Goal: Information Seeking & Learning: Learn about a topic

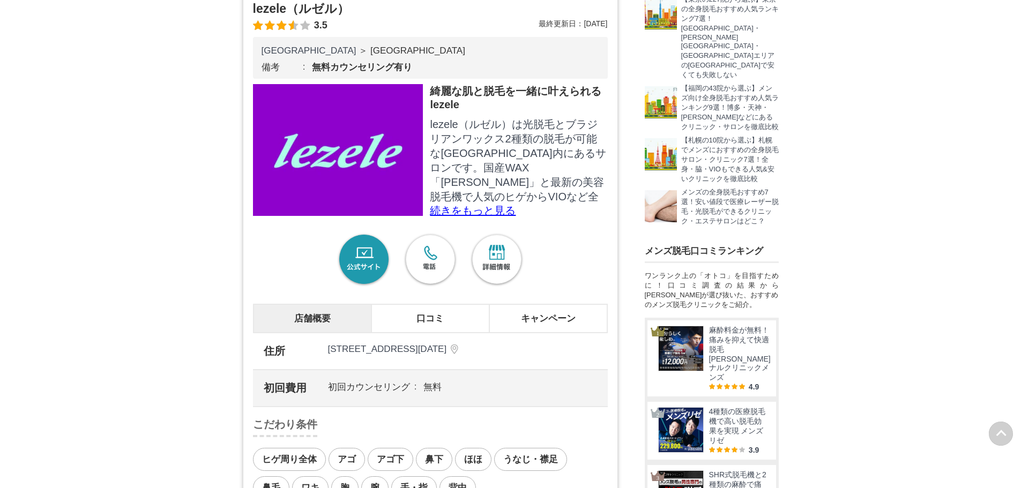
scroll to position [375, 0]
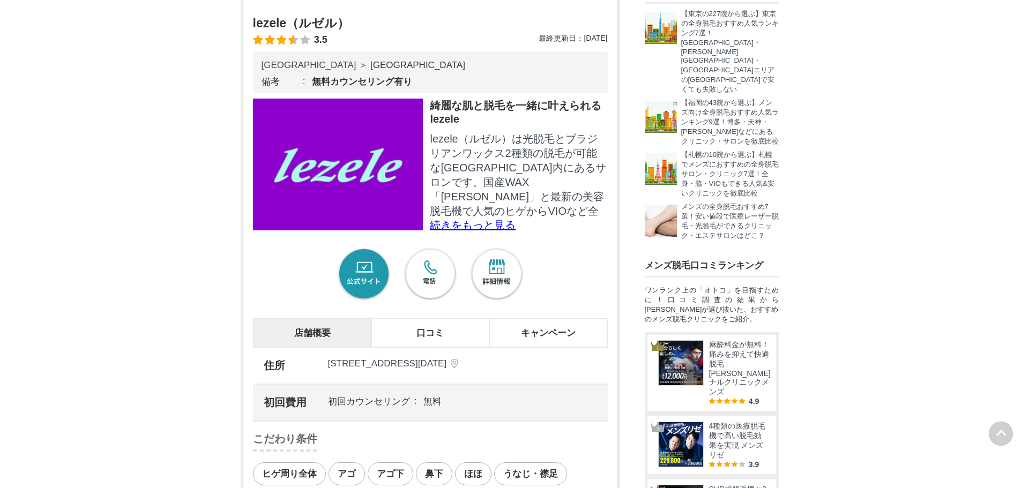
click at [489, 227] on p "続きをもっと見る" at bounding box center [518, 225] width 177 height 11
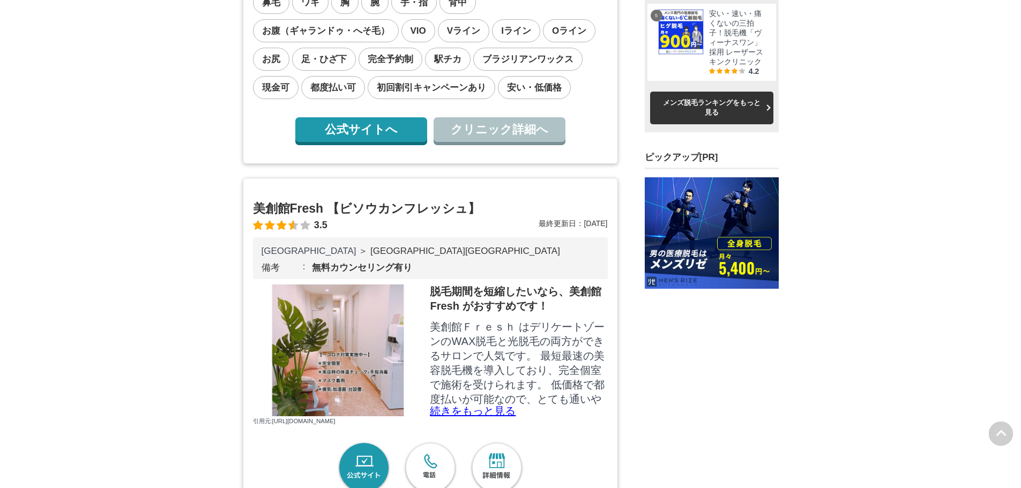
scroll to position [1072, 0]
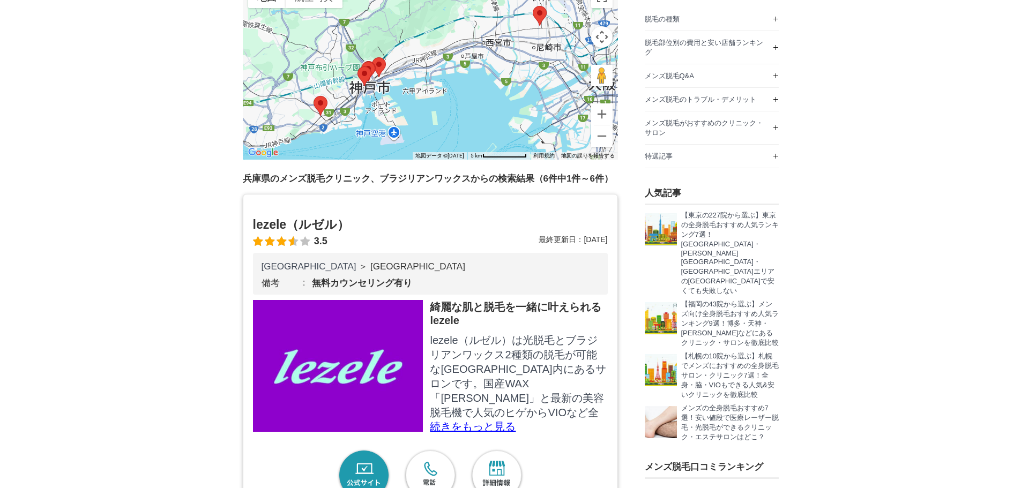
scroll to position [322, 0]
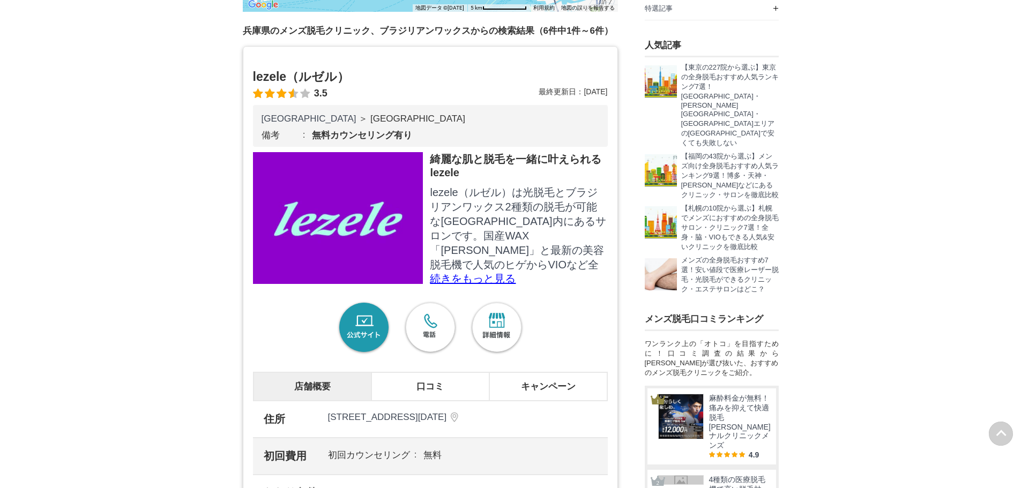
click at [442, 273] on p "続きをもっと見る" at bounding box center [518, 278] width 177 height 11
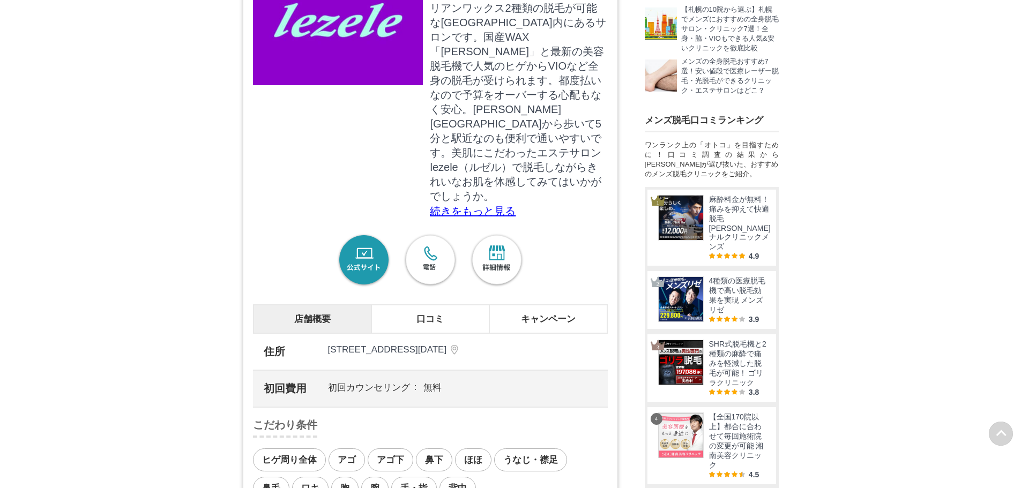
scroll to position [536, 0]
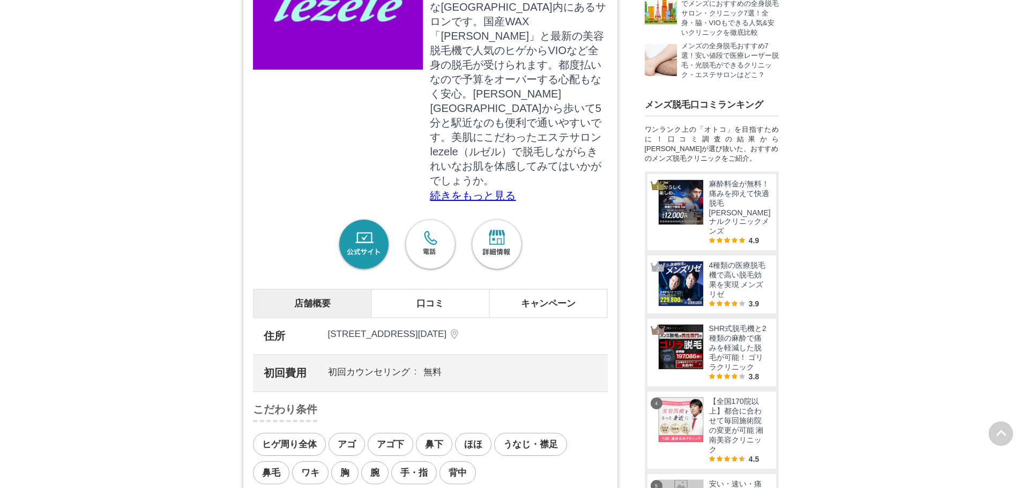
click at [352, 243] on link "公式サイト" at bounding box center [364, 245] width 56 height 56
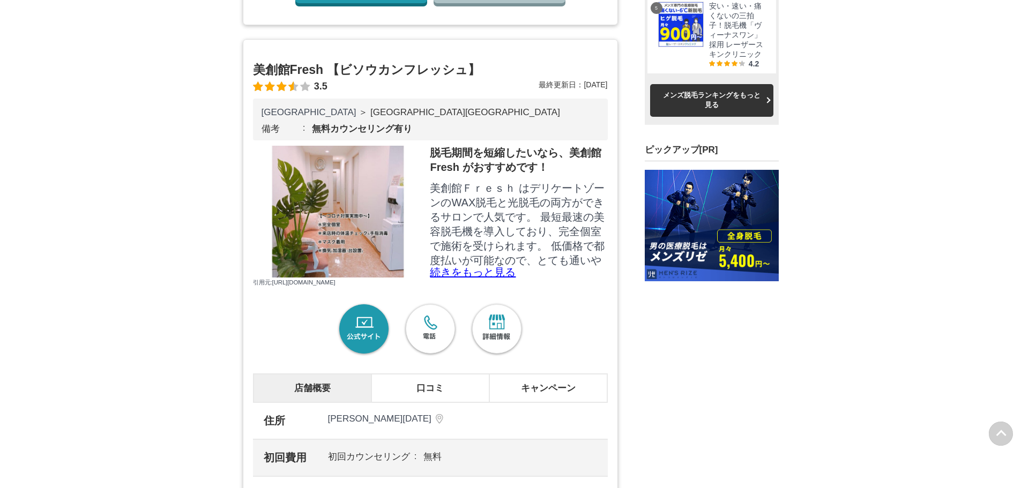
scroll to position [1072, 0]
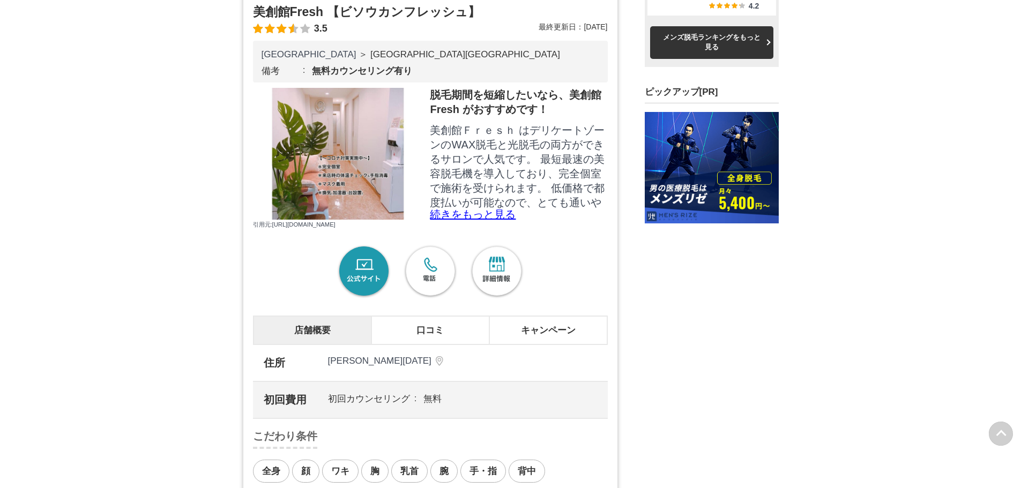
click at [362, 282] on link "公式サイト" at bounding box center [364, 272] width 56 height 56
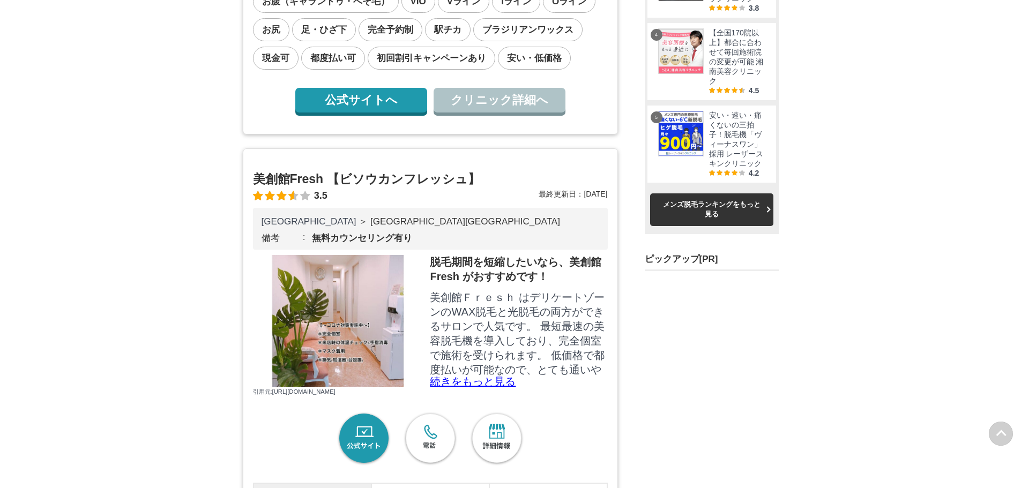
scroll to position [1072, 0]
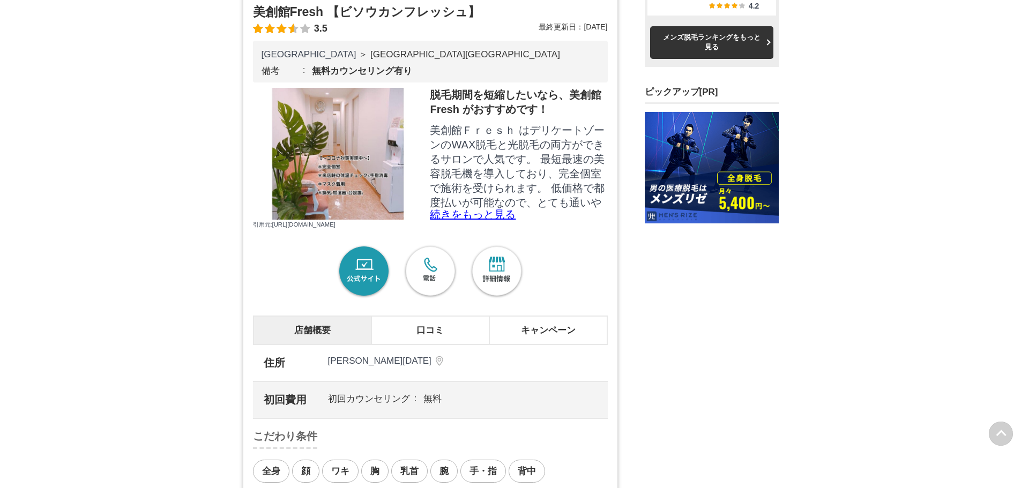
click at [361, 286] on link "公式サイト" at bounding box center [364, 272] width 56 height 56
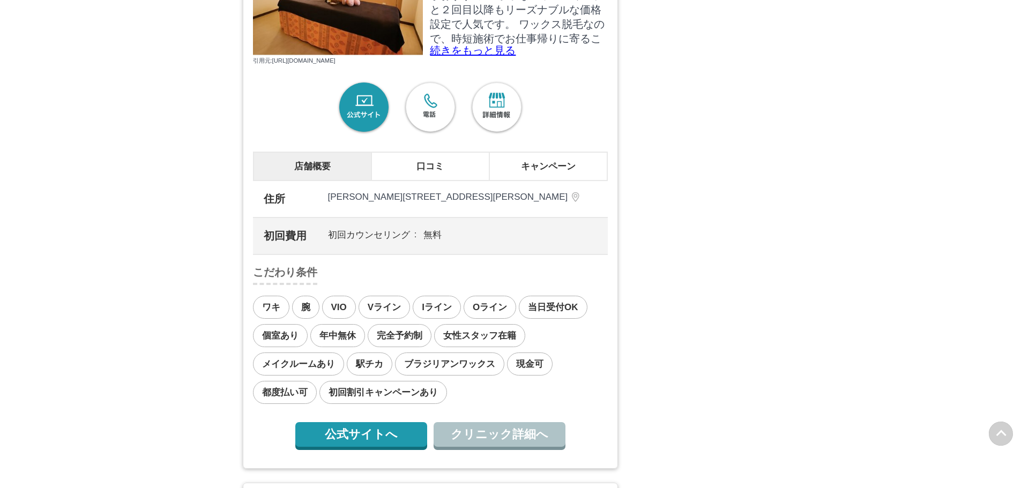
scroll to position [2198, 0]
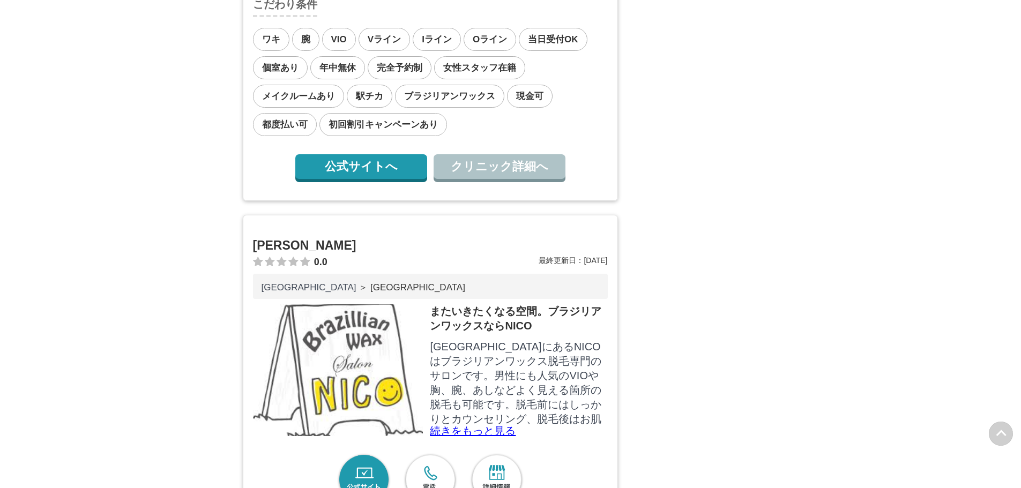
click at [378, 179] on link "公式サイトへ" at bounding box center [361, 166] width 132 height 25
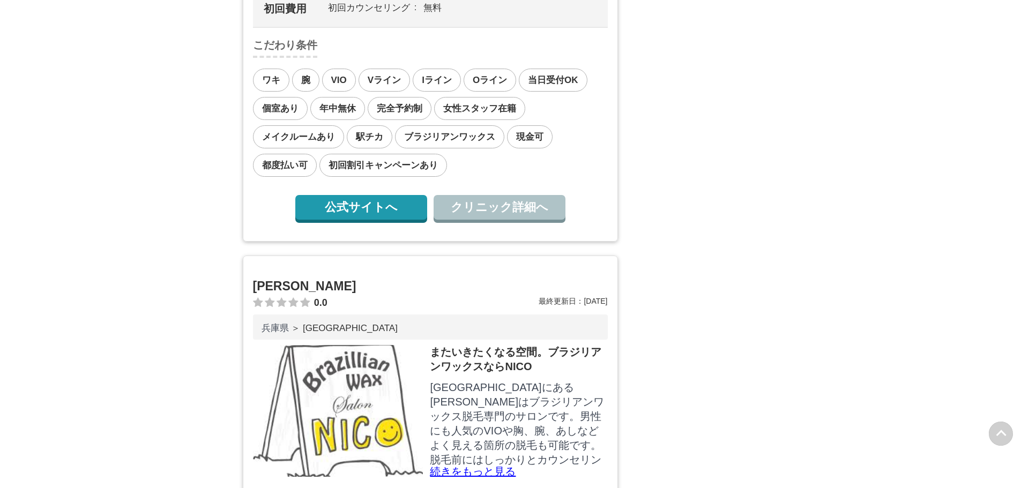
scroll to position [2305, 0]
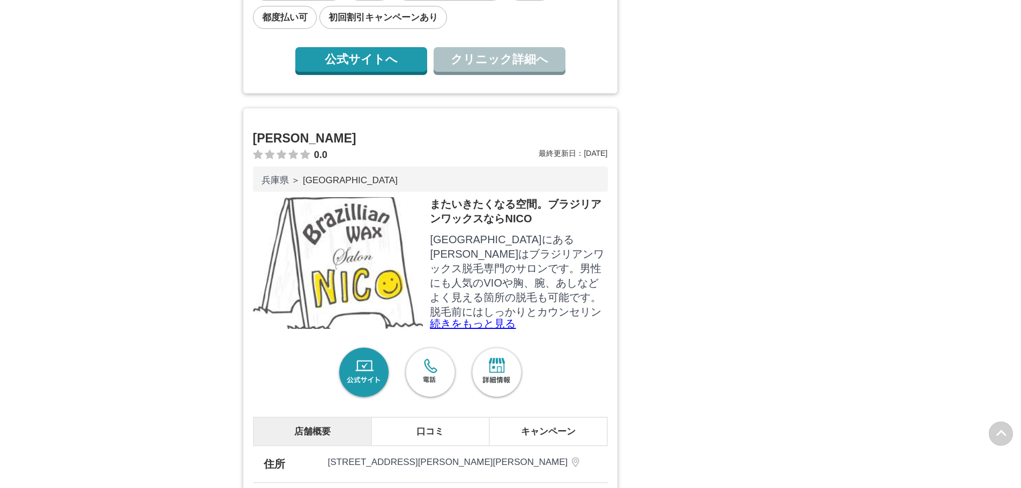
click at [508, 72] on link "クリニック詳細へ" at bounding box center [500, 59] width 132 height 25
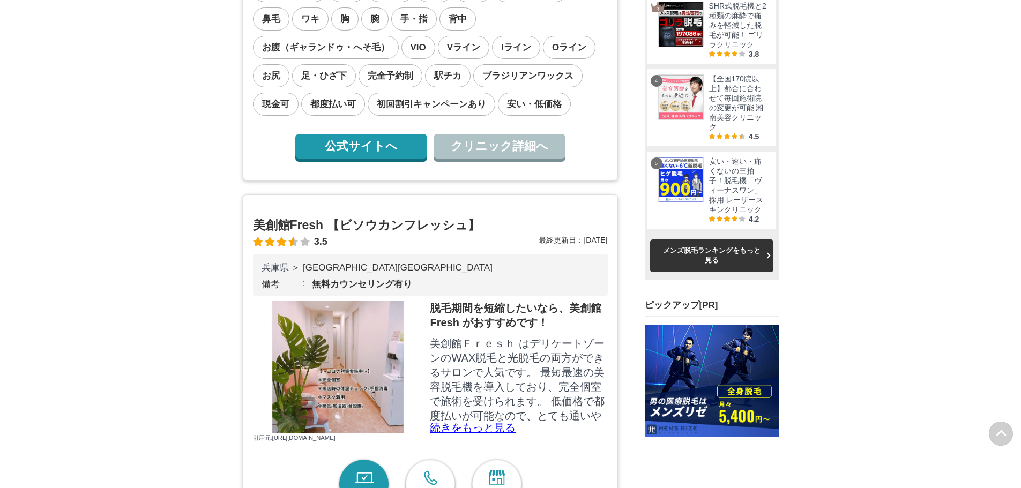
scroll to position [858, 0]
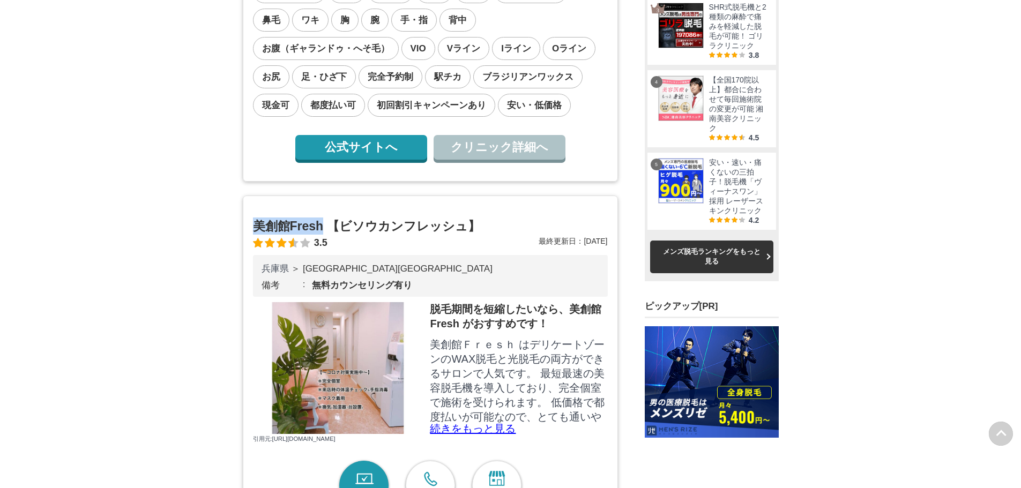
drag, startPoint x: 252, startPoint y: 224, endPoint x: 321, endPoint y: 218, distance: 68.9
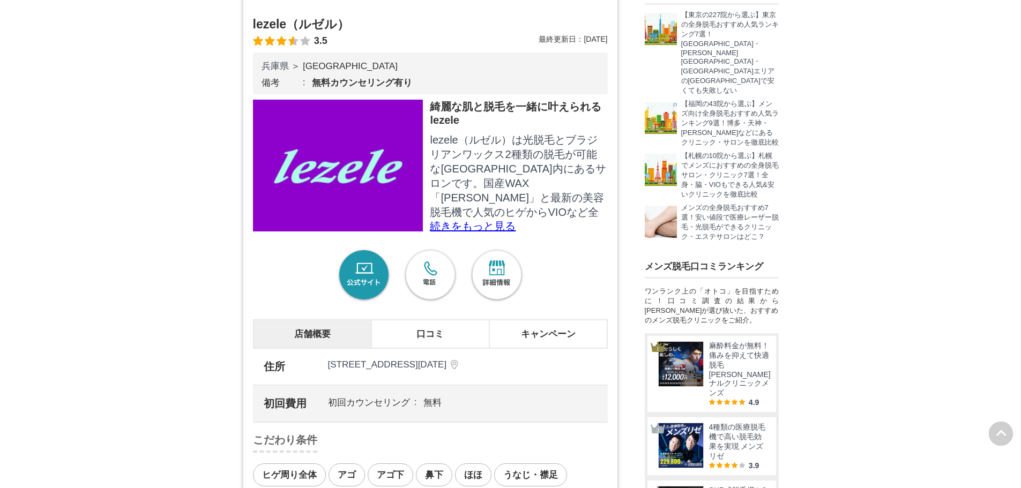
scroll to position [268, 0]
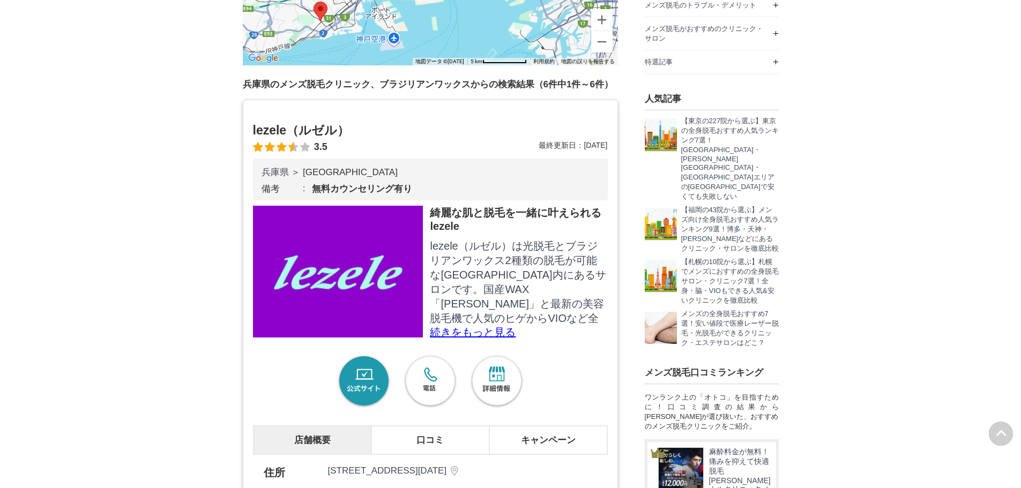
click at [270, 125] on h2 "lezele（ルゼル）" at bounding box center [430, 130] width 355 height 17
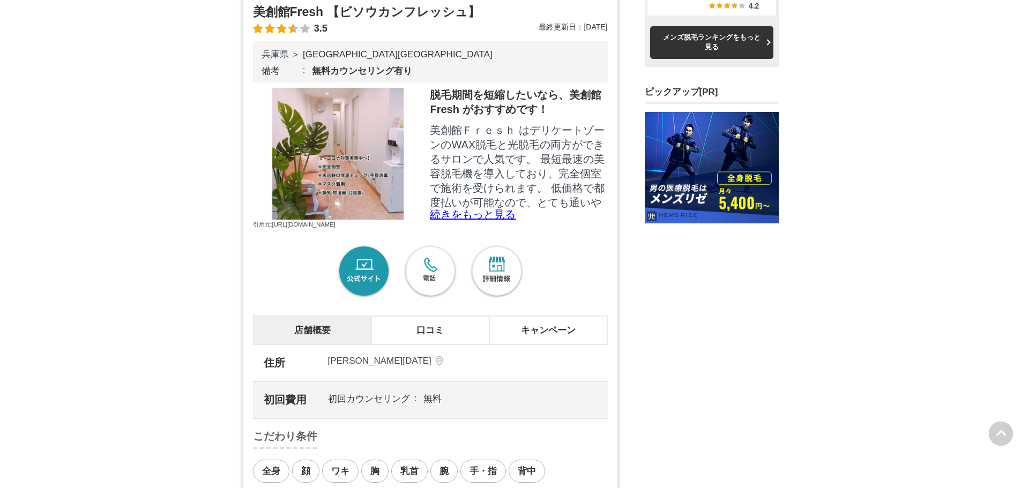
drag, startPoint x: 480, startPoint y: 207, endPoint x: 486, endPoint y: 199, distance: 10.0
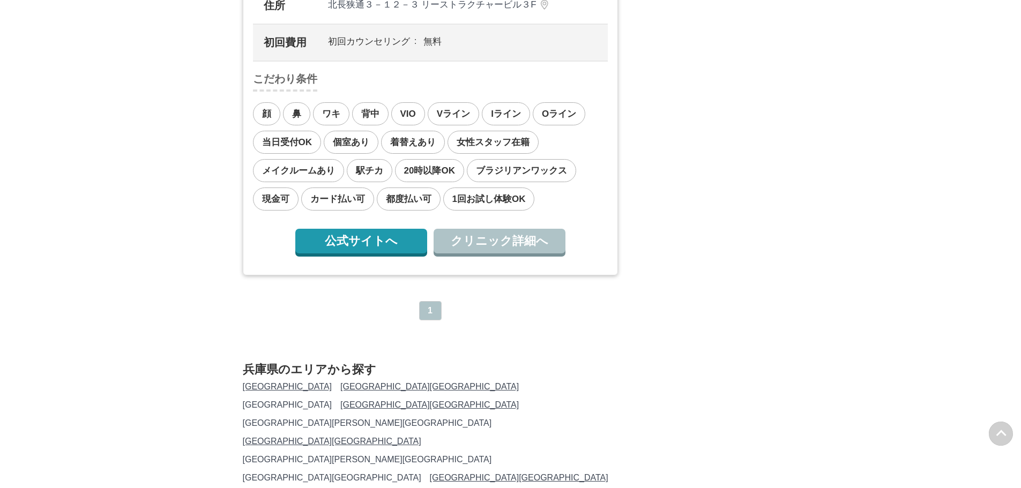
scroll to position [4341, 0]
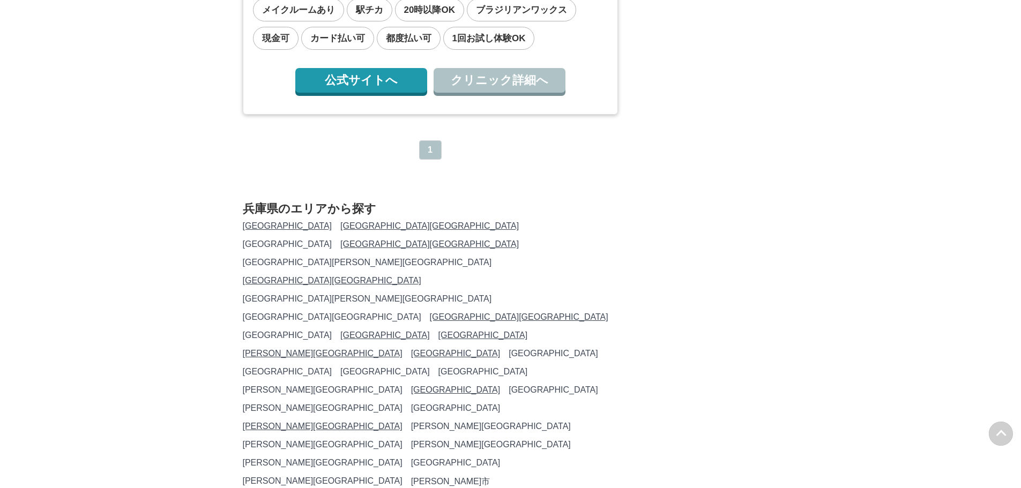
drag, startPoint x: 438, startPoint y: 183, endPoint x: 445, endPoint y: 177, distance: 8.7
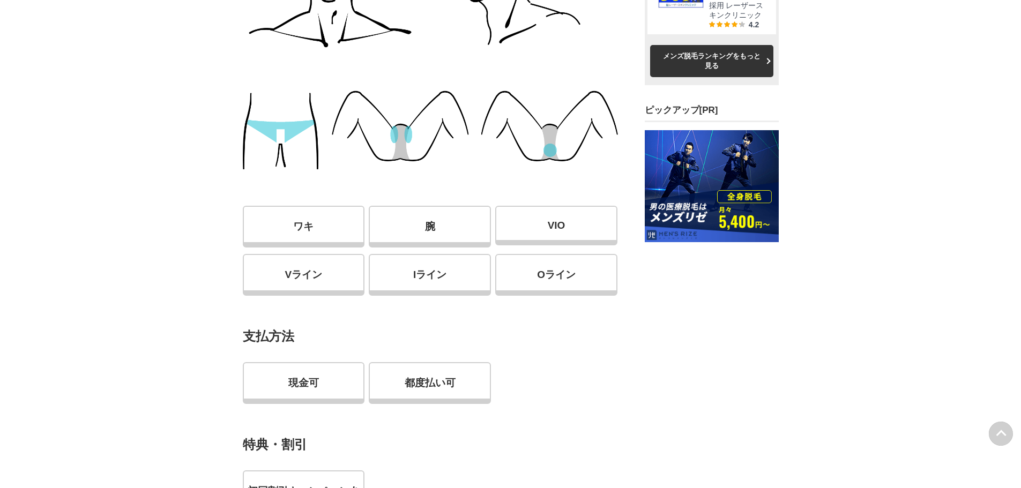
scroll to position [965, 0]
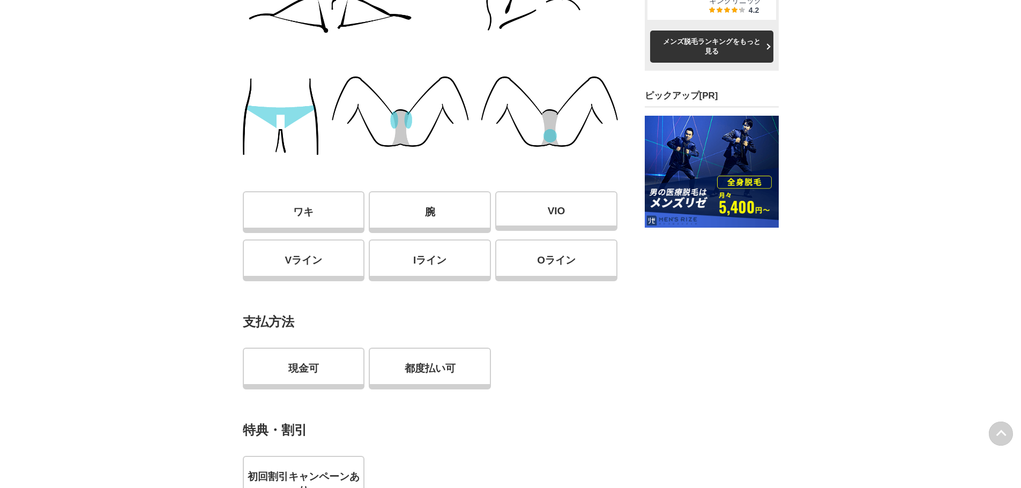
click at [582, 220] on span "VIO" at bounding box center [556, 211] width 122 height 40
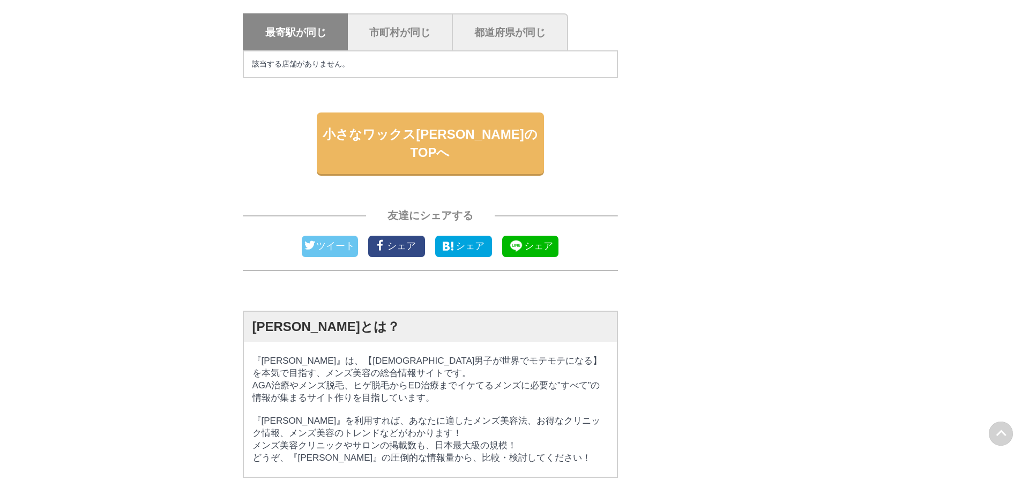
scroll to position [0, 0]
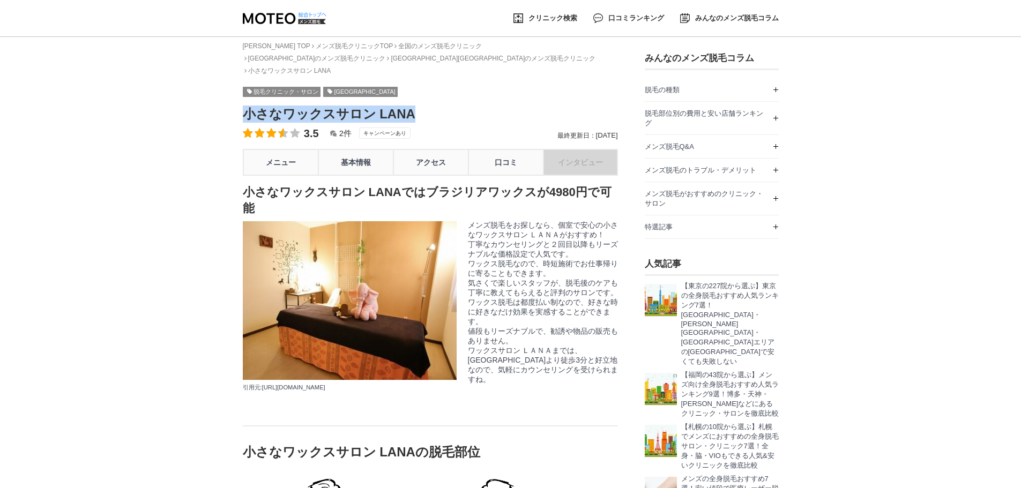
drag, startPoint x: 422, startPoint y: 100, endPoint x: 248, endPoint y: 105, distance: 174.3
click at [248, 106] on h1 "小さなワックスサロン LANA" at bounding box center [430, 114] width 375 height 17
